Goal: Obtain resource: Obtain resource

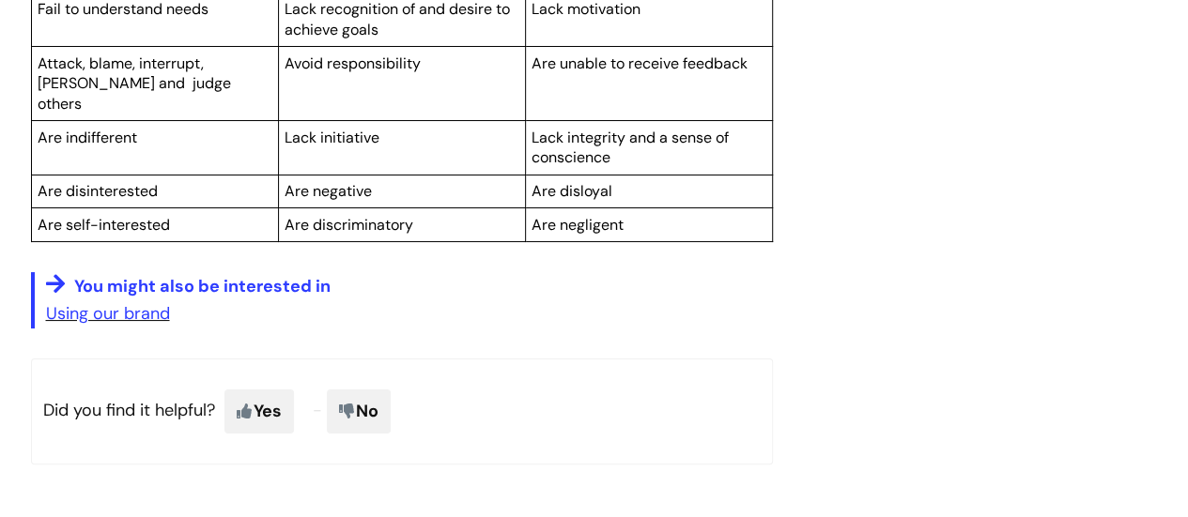
scroll to position [3567, 0]
click at [120, 303] on link "Using our brand" at bounding box center [108, 312] width 124 height 23
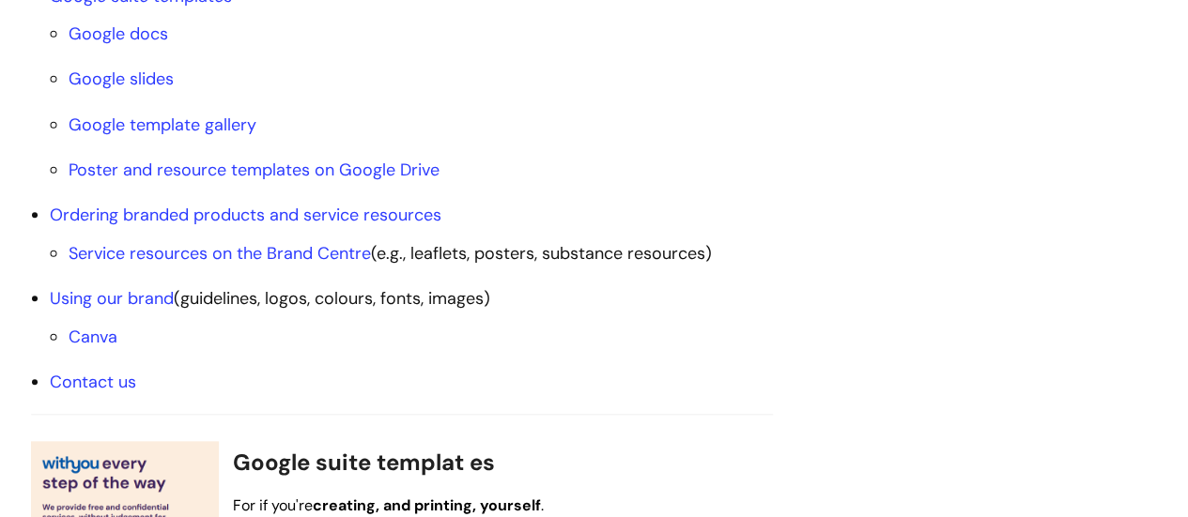
scroll to position [764, 0]
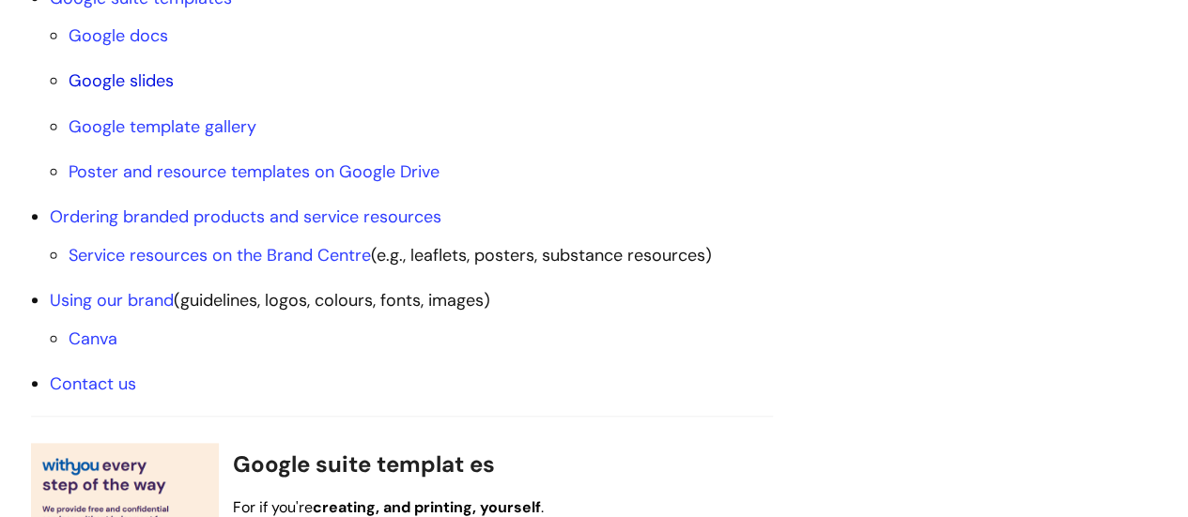
click at [132, 78] on link "Google slides" at bounding box center [121, 80] width 105 height 23
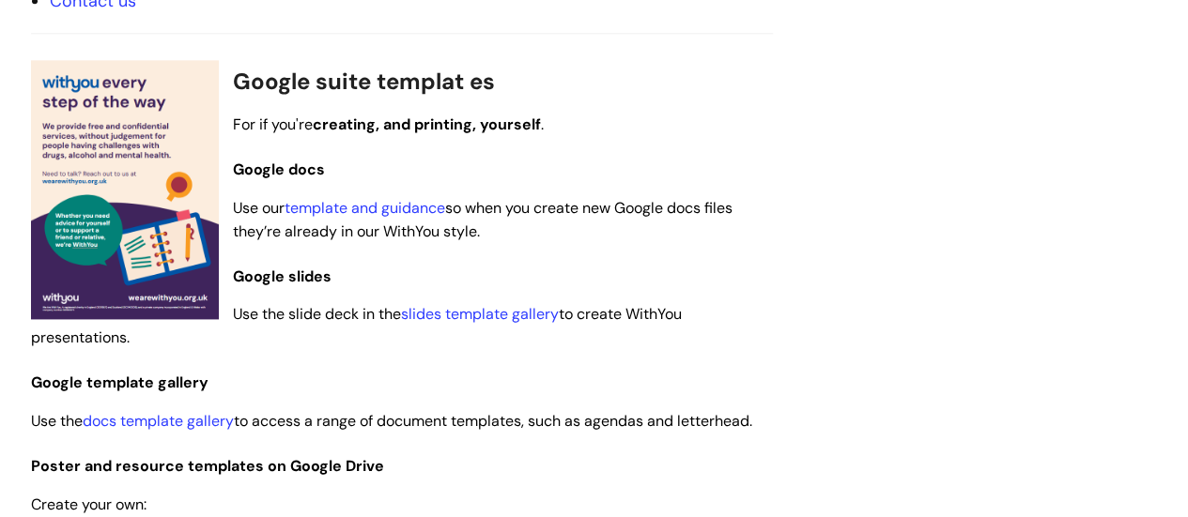
scroll to position [1147, 0]
click at [489, 314] on link "slides template gallery" at bounding box center [480, 315] width 158 height 20
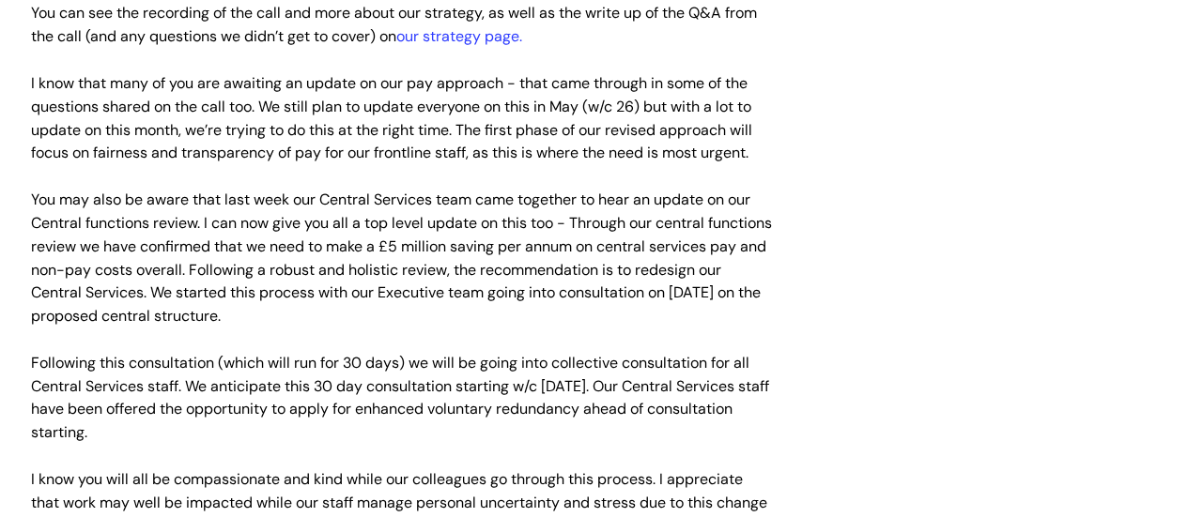
scroll to position [3010, 0]
click at [481, 258] on p "You may also be aware that last week our Central Services team came together to…" at bounding box center [402, 257] width 742 height 140
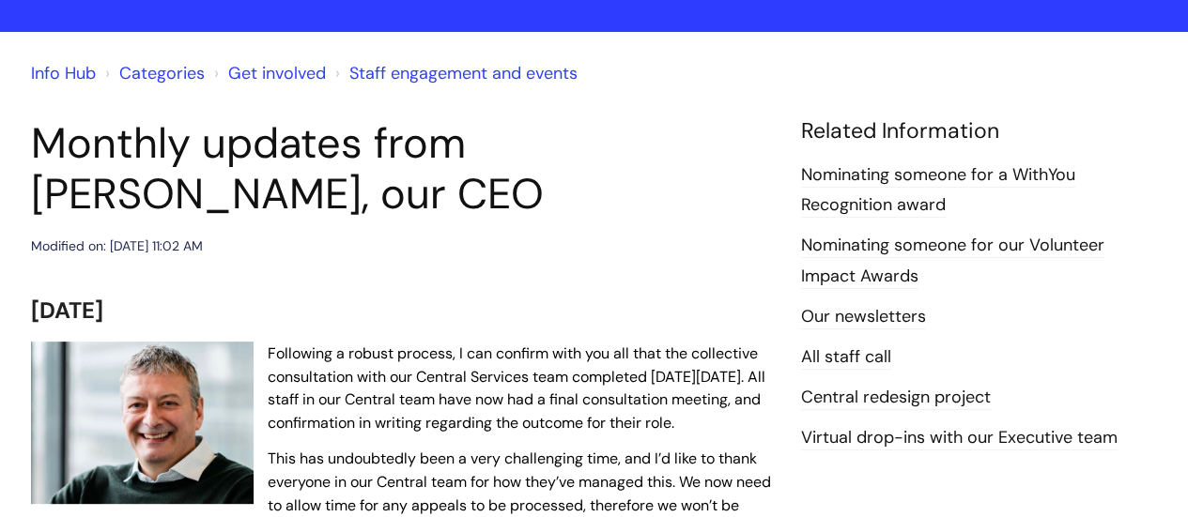
scroll to position [0, 0]
